Goal: Information Seeking & Learning: Learn about a topic

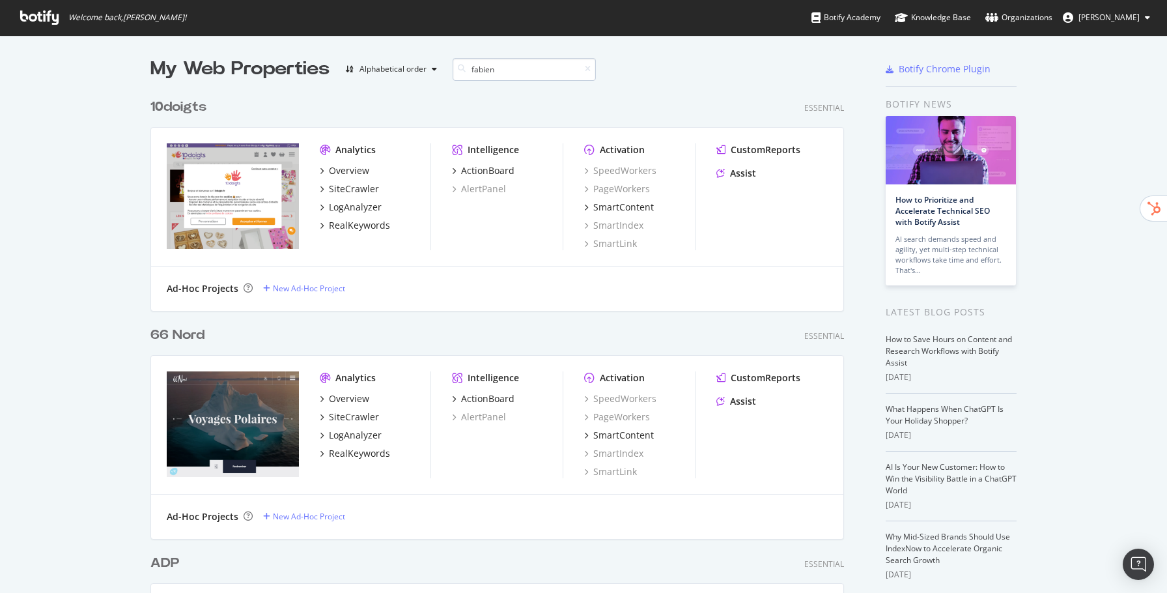
scroll to position [228, 704]
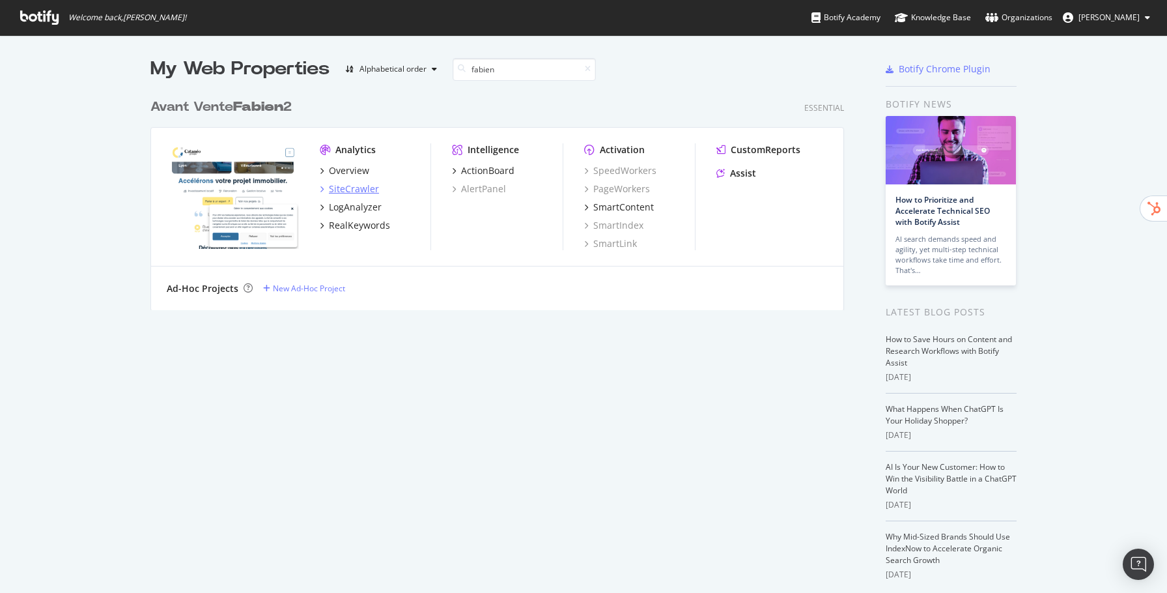
type input "fabien"
click at [337, 190] on div "SiteCrawler" at bounding box center [354, 188] width 50 height 13
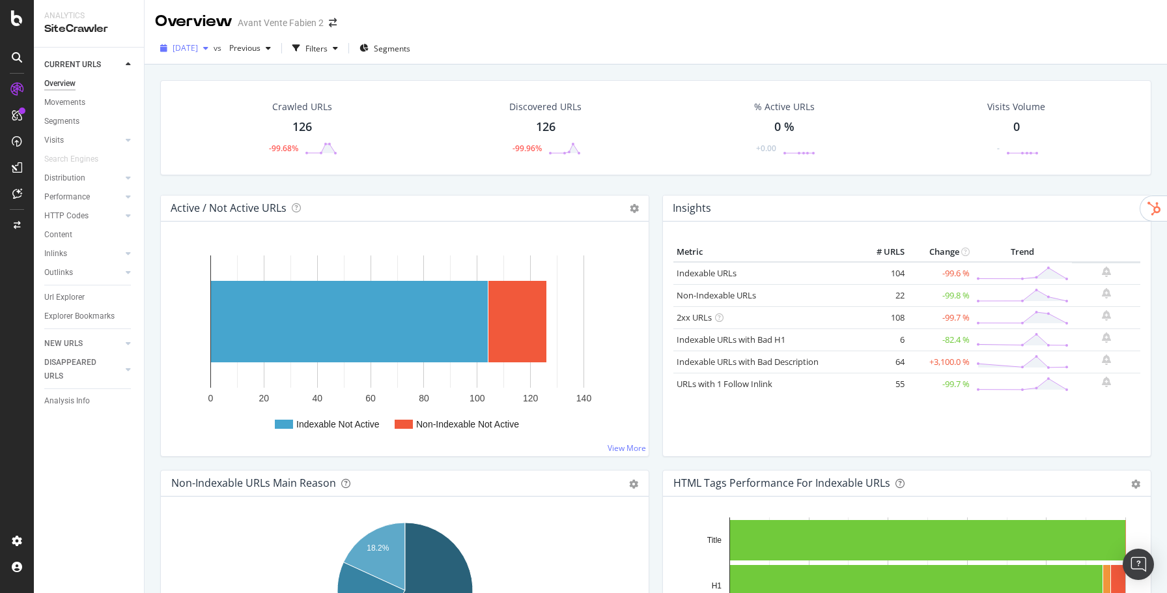
click at [198, 53] on span "[DATE]" at bounding box center [185, 47] width 25 height 11
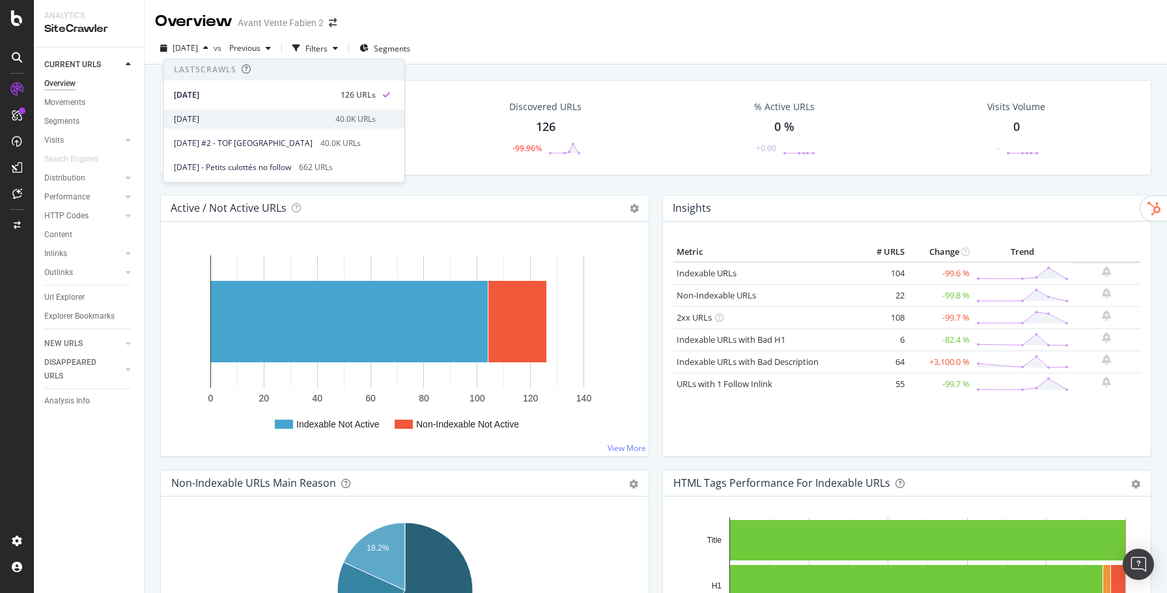
click at [226, 115] on div "[DATE]" at bounding box center [251, 119] width 154 height 12
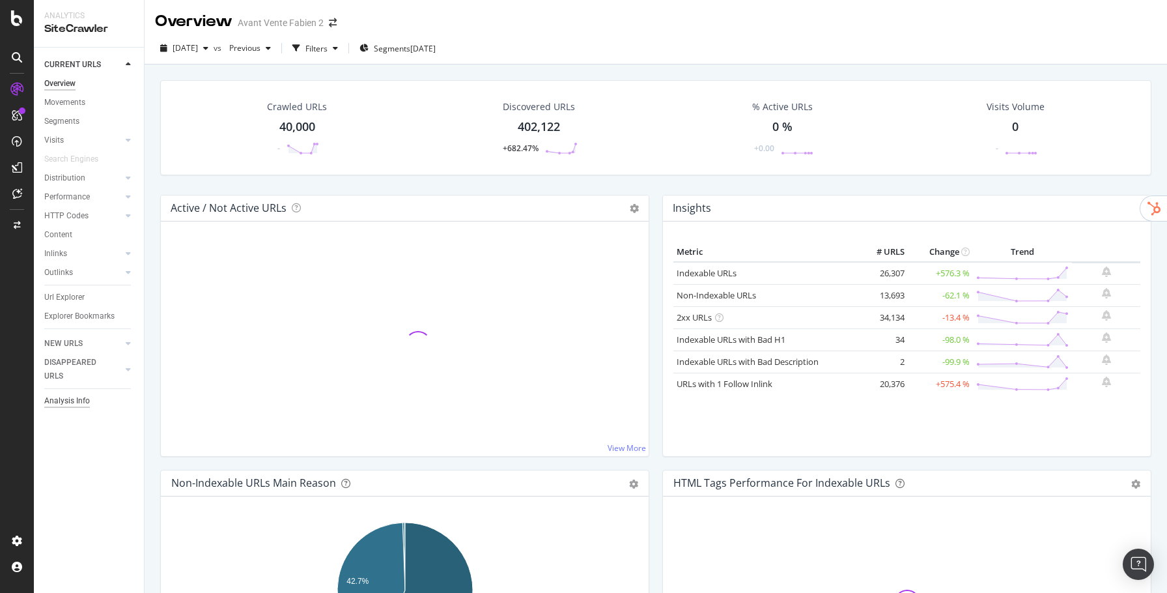
click at [81, 399] on div "Analysis Info" at bounding box center [67, 401] width 46 height 14
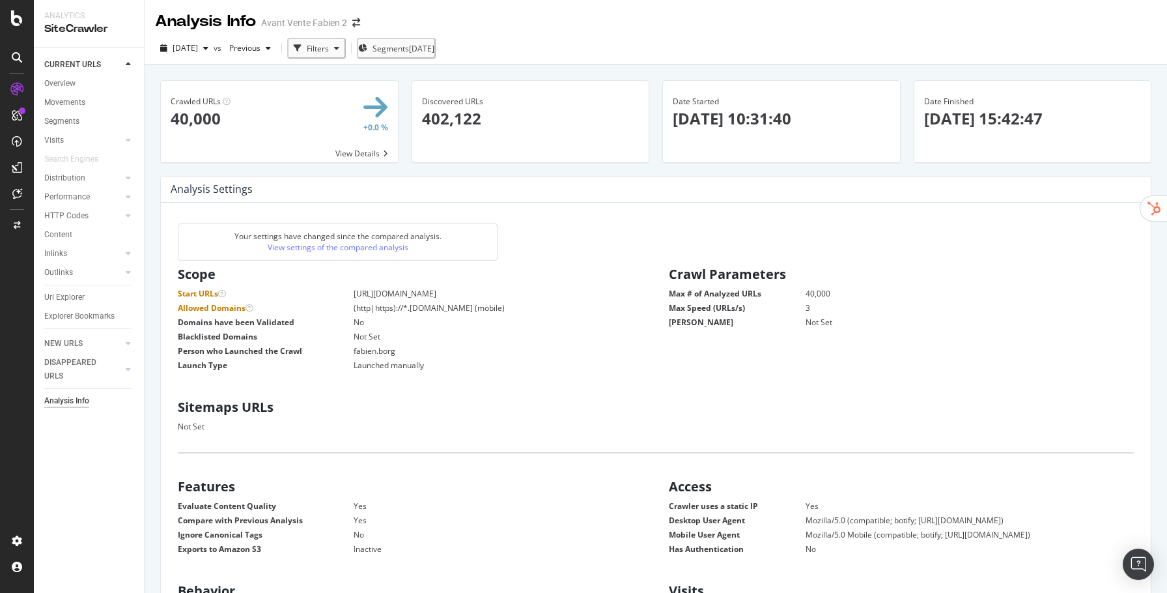
scroll to position [207, 470]
click at [72, 85] on div "Overview" at bounding box center [59, 84] width 31 height 14
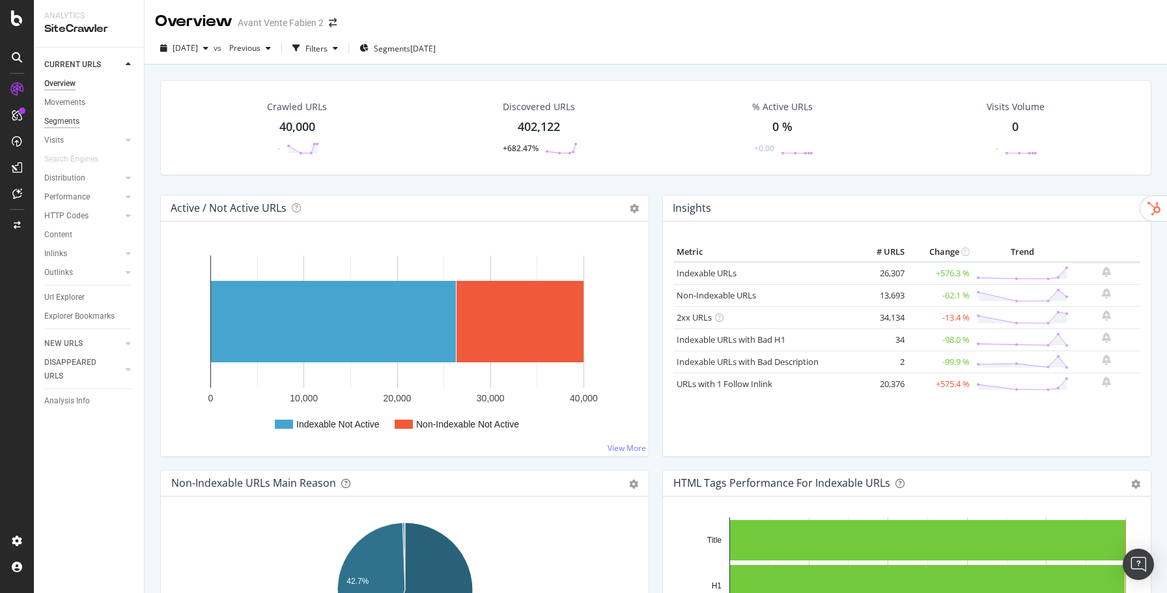
click at [78, 126] on div "Segments" at bounding box center [61, 122] width 35 height 14
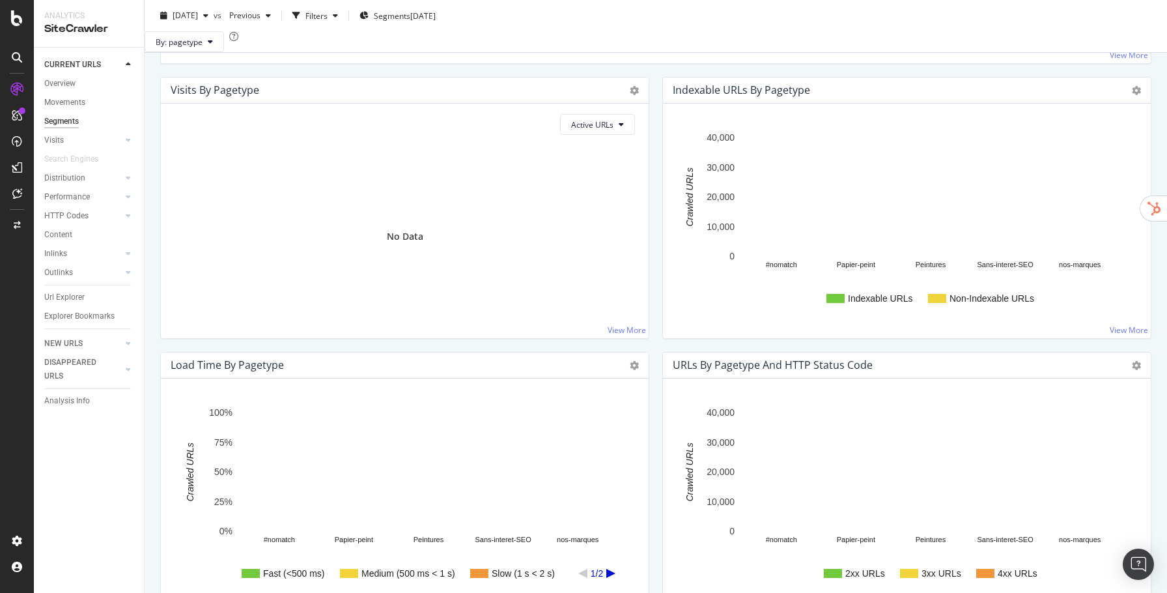
scroll to position [515, 0]
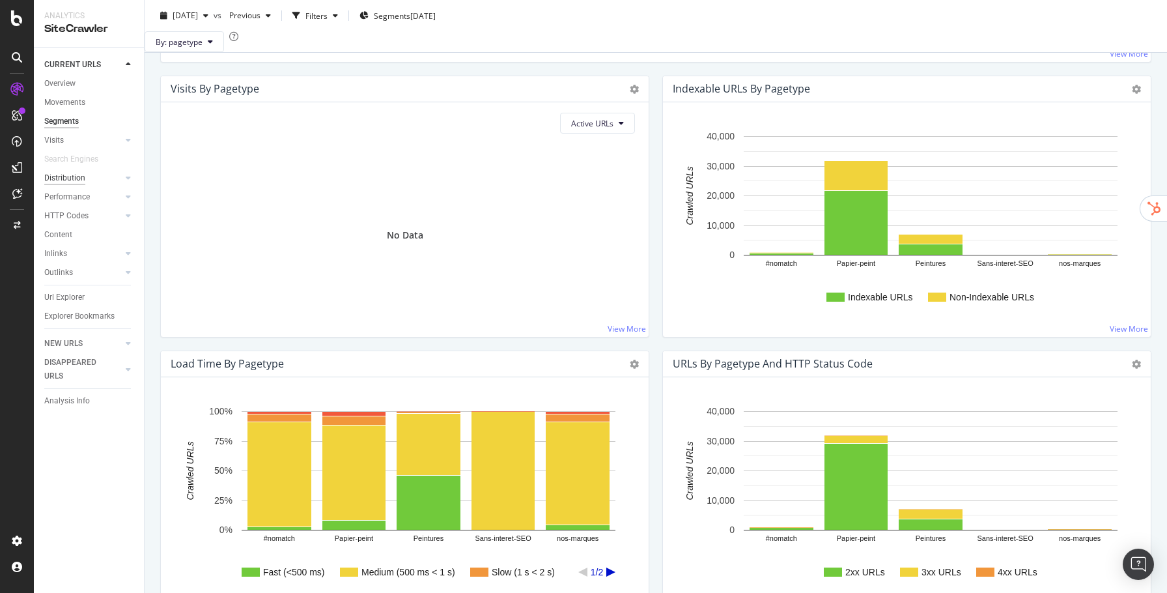
click at [58, 181] on div "Distribution" at bounding box center [64, 178] width 41 height 14
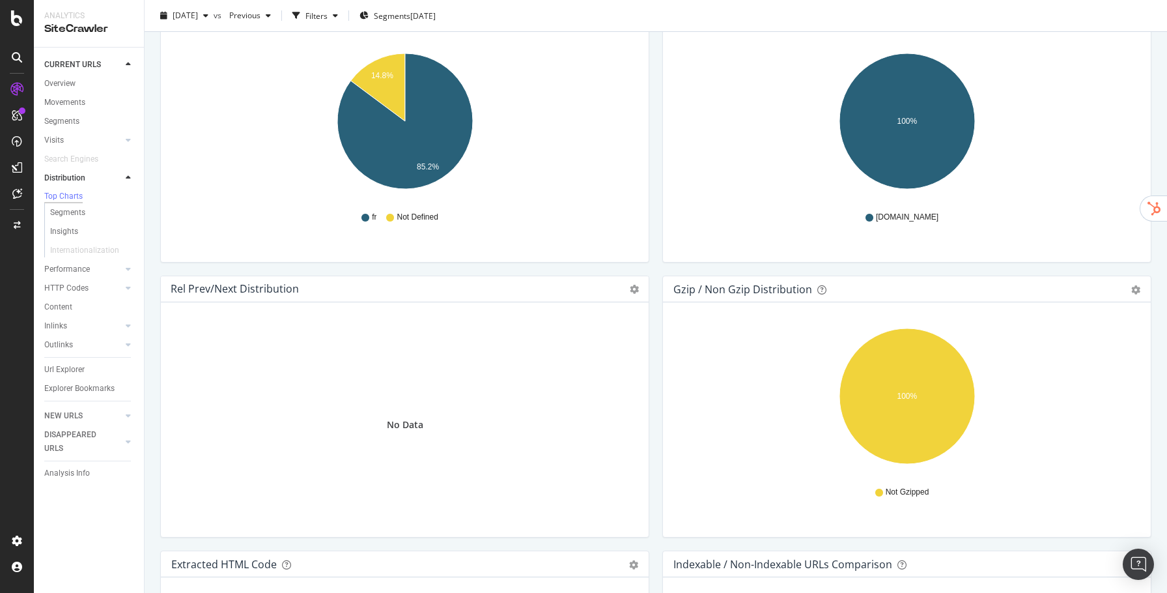
scroll to position [1825, 0]
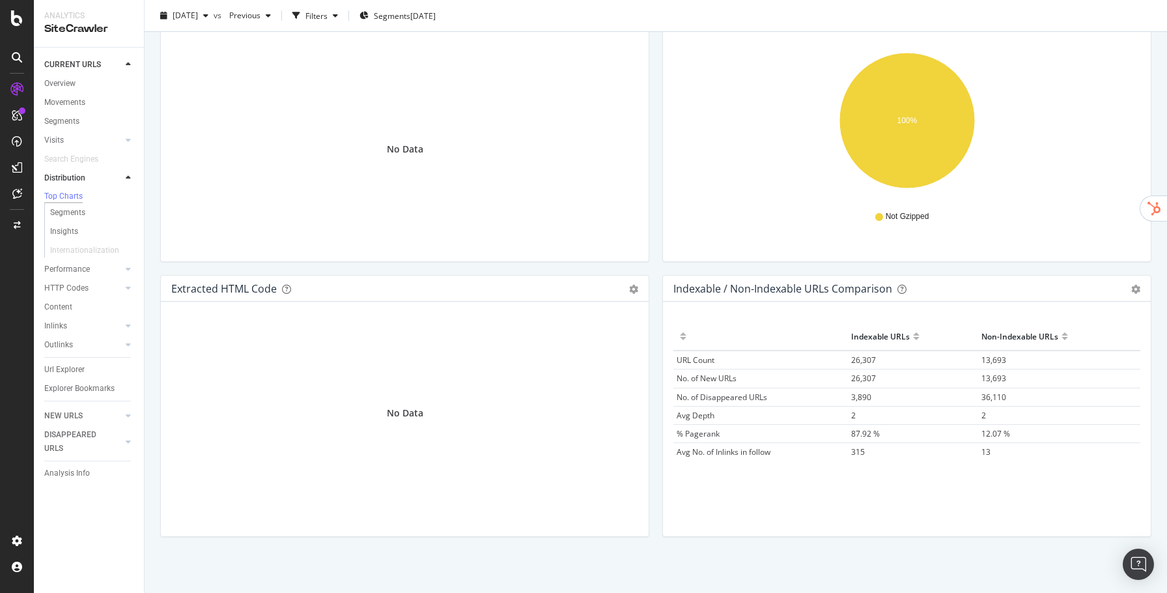
click at [63, 354] on div "Outlinks" at bounding box center [94, 344] width 100 height 19
click at [61, 350] on div "Outlinks" at bounding box center [58, 345] width 29 height 14
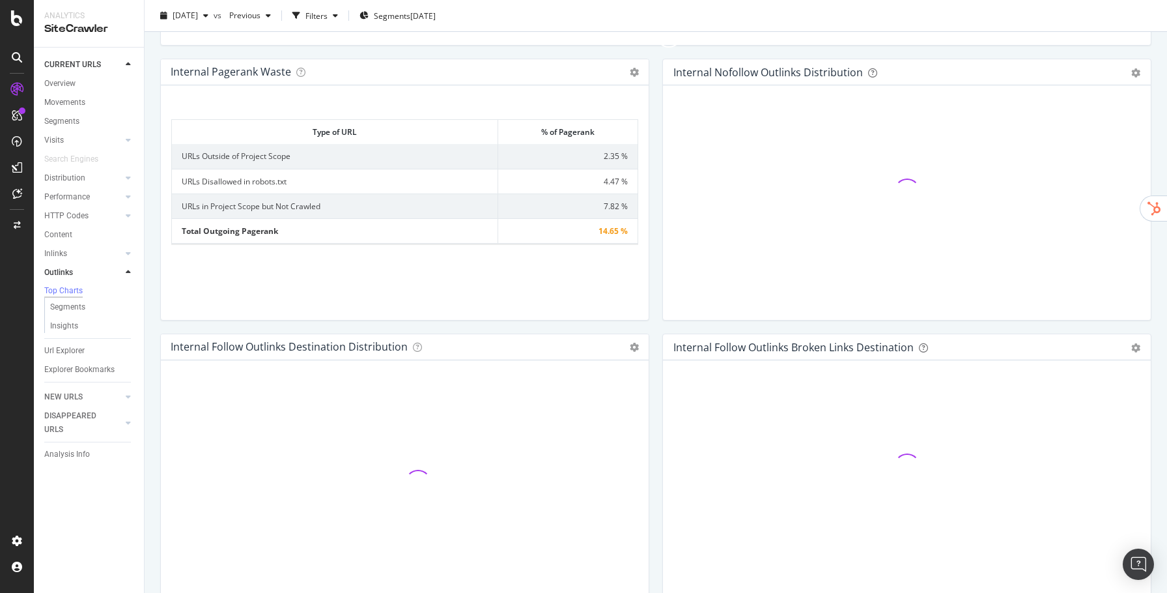
scroll to position [433, 0]
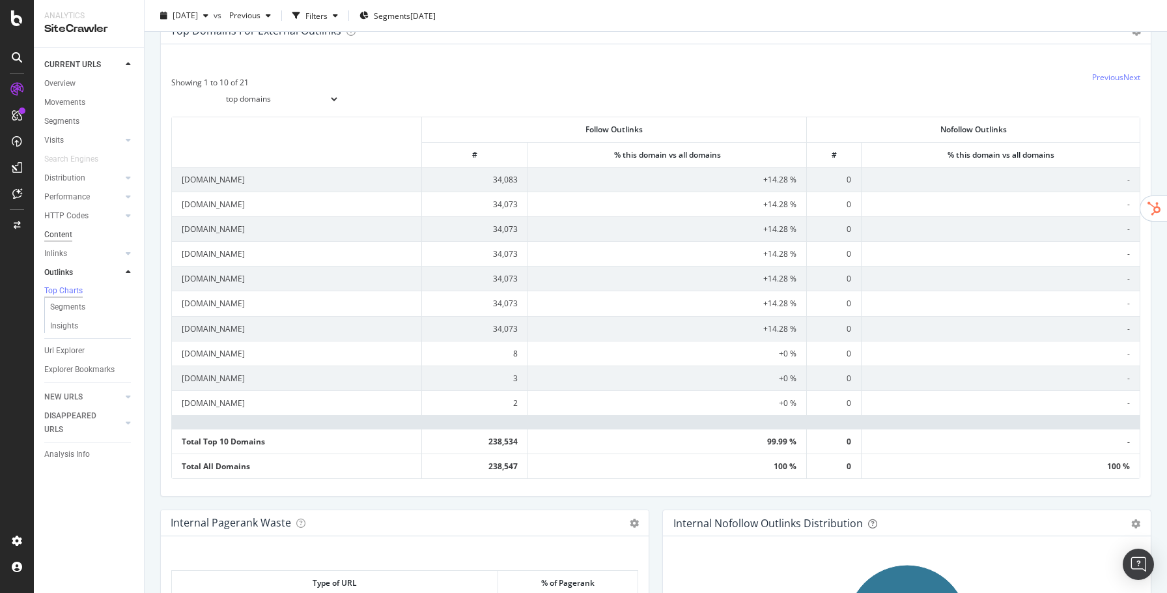
click at [63, 236] on div "Content" at bounding box center [58, 235] width 28 height 14
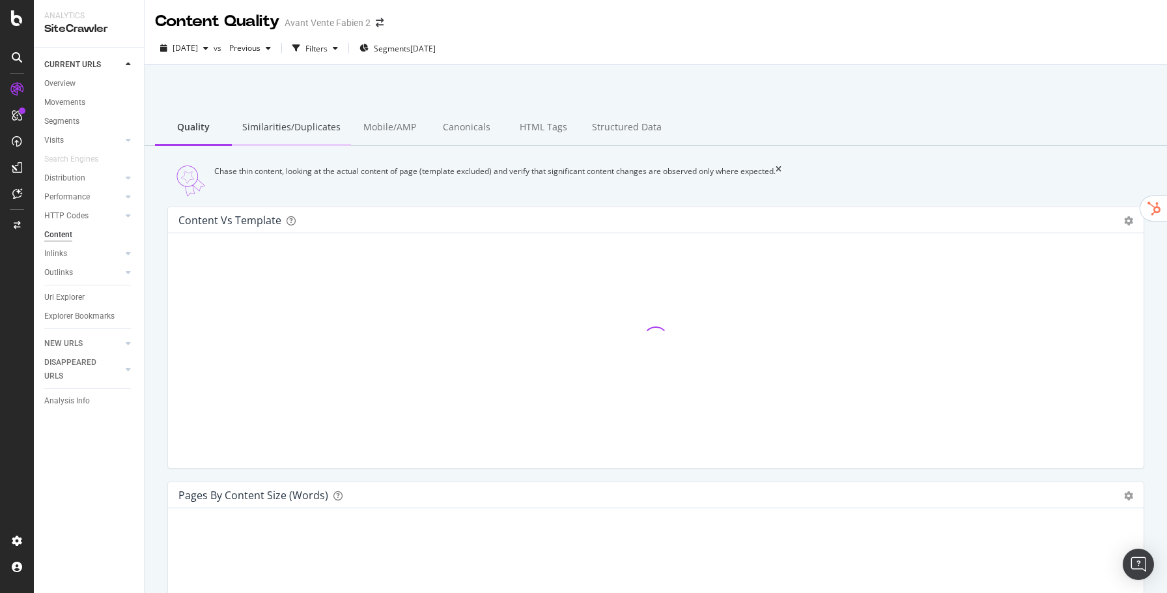
click at [298, 130] on div "Similarities/Duplicates" at bounding box center [291, 128] width 119 height 36
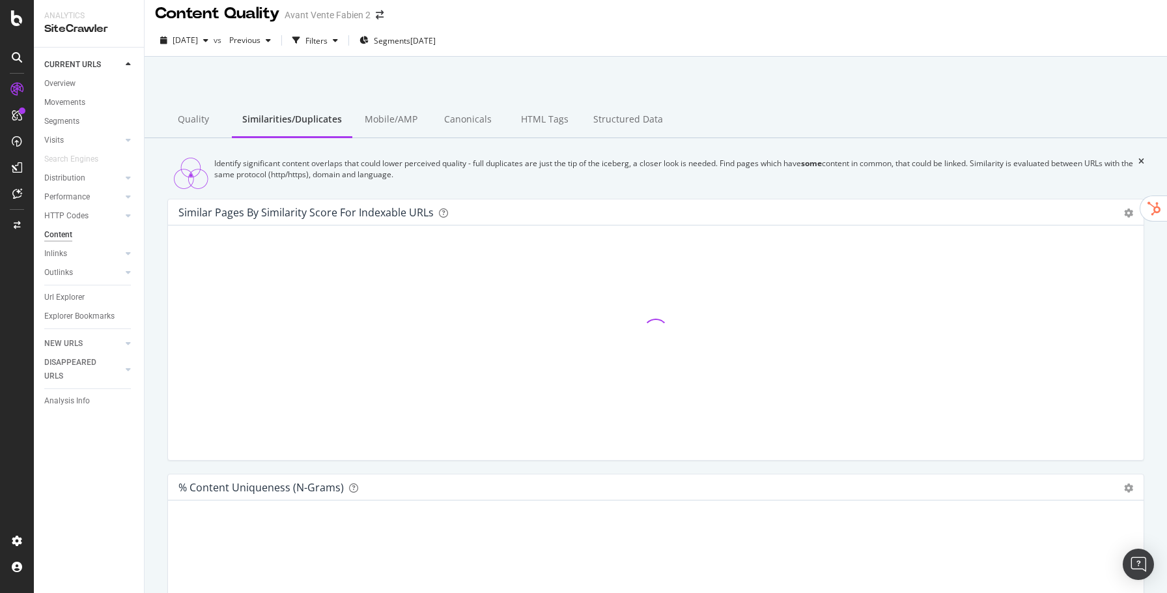
scroll to position [9, 0]
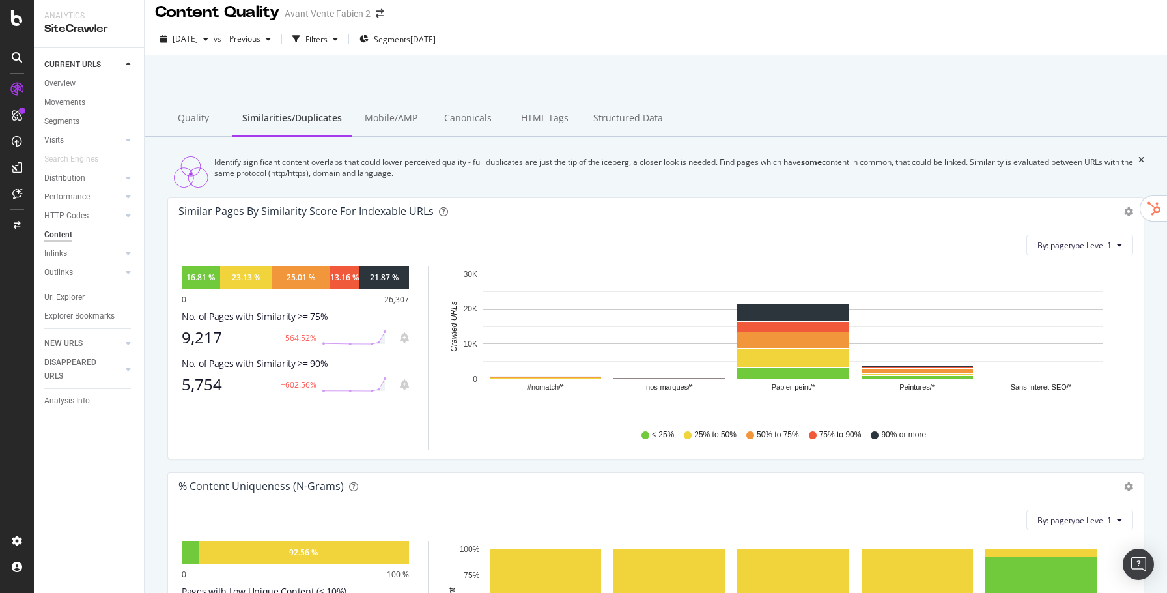
drag, startPoint x: 1126, startPoint y: 220, endPoint x: 1110, endPoint y: 230, distance: 18.8
click at [1126, 216] on icon "gear" at bounding box center [1128, 211] width 9 height 9
click at [1095, 264] on span "Chart (by Percentage)" at bounding box center [1084, 261] width 119 height 18
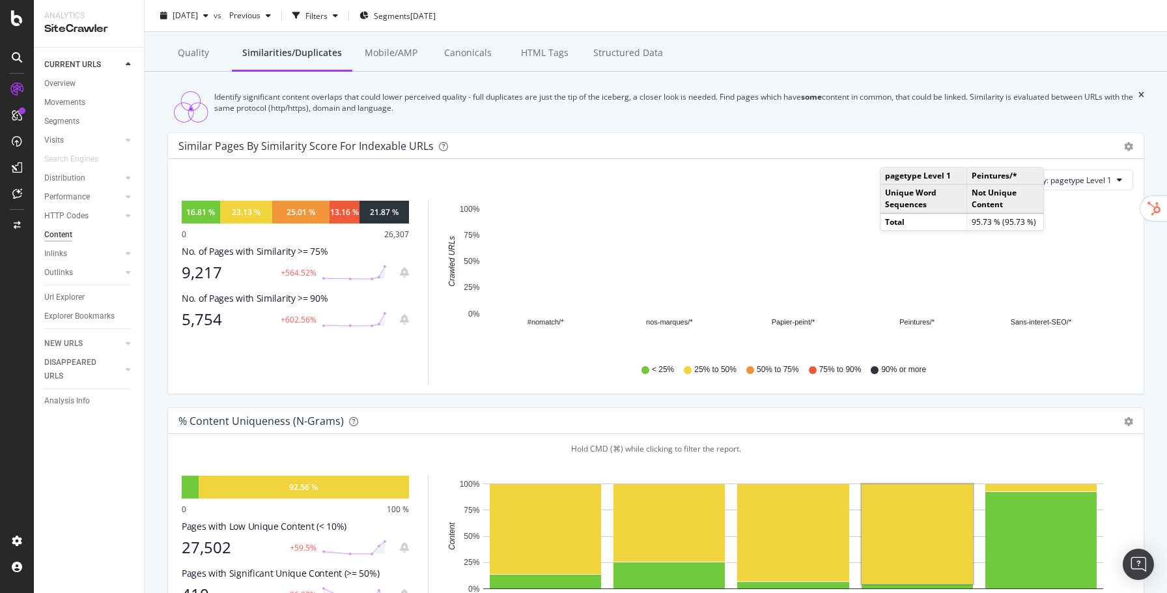
scroll to position [0, 0]
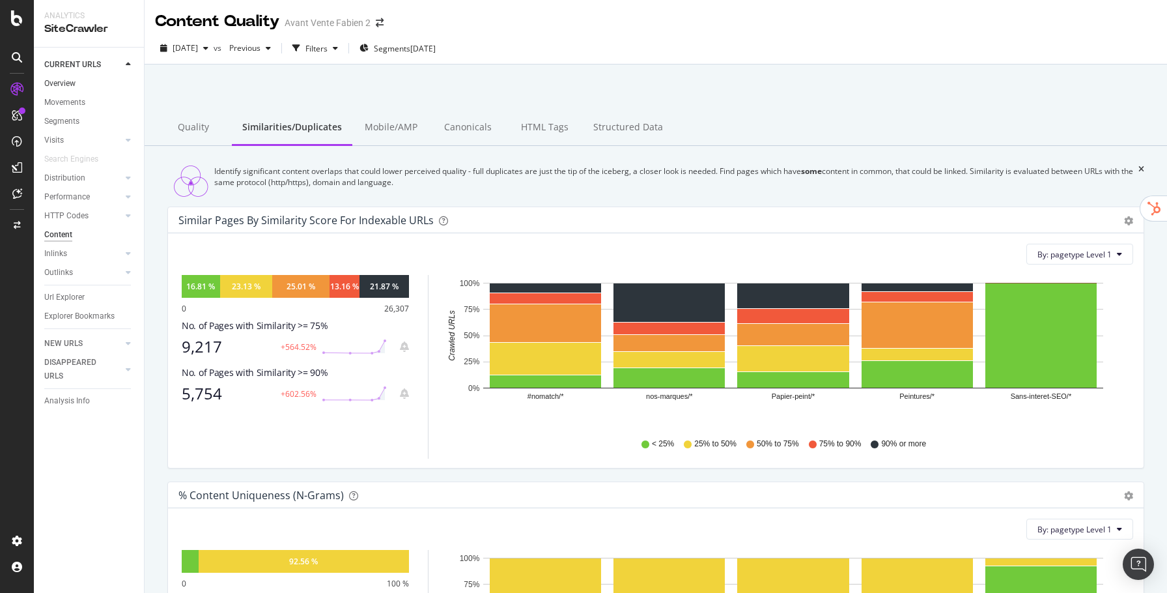
click at [76, 86] on link "Overview" at bounding box center [89, 84] width 91 height 14
